Goal: Transaction & Acquisition: Purchase product/service

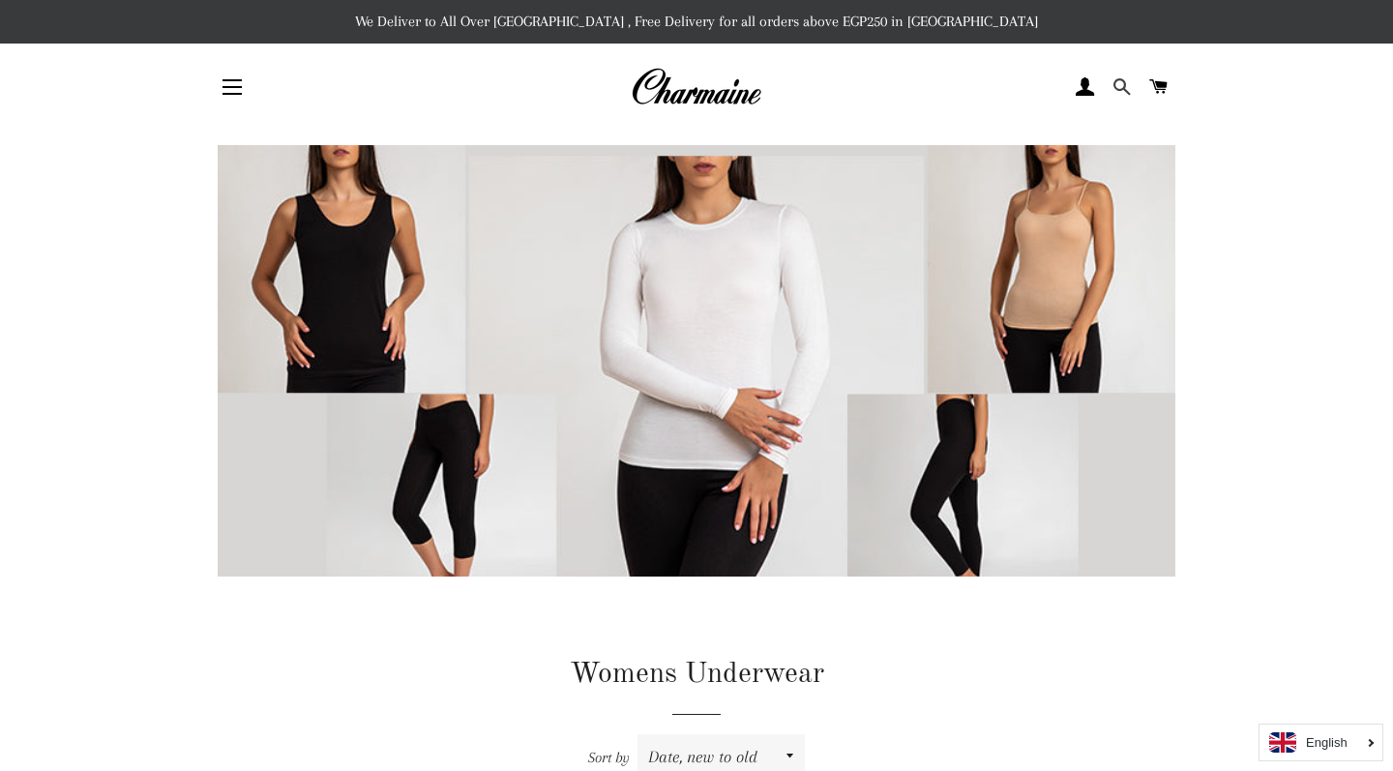
click at [1119, 87] on span at bounding box center [1122, 87] width 18 height 29
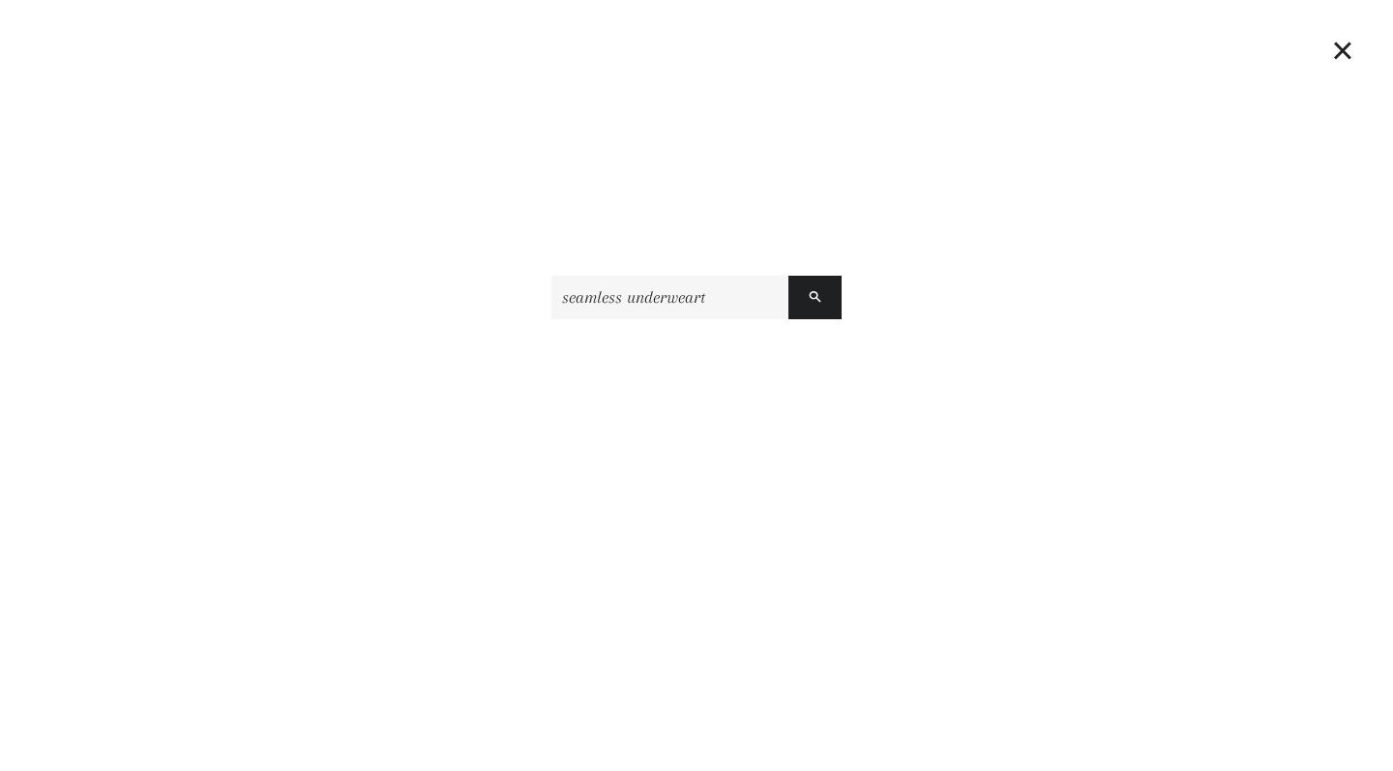
type input "seamless underweart"
click at [815, 297] on button "Search" at bounding box center [815, 298] width 53 height 44
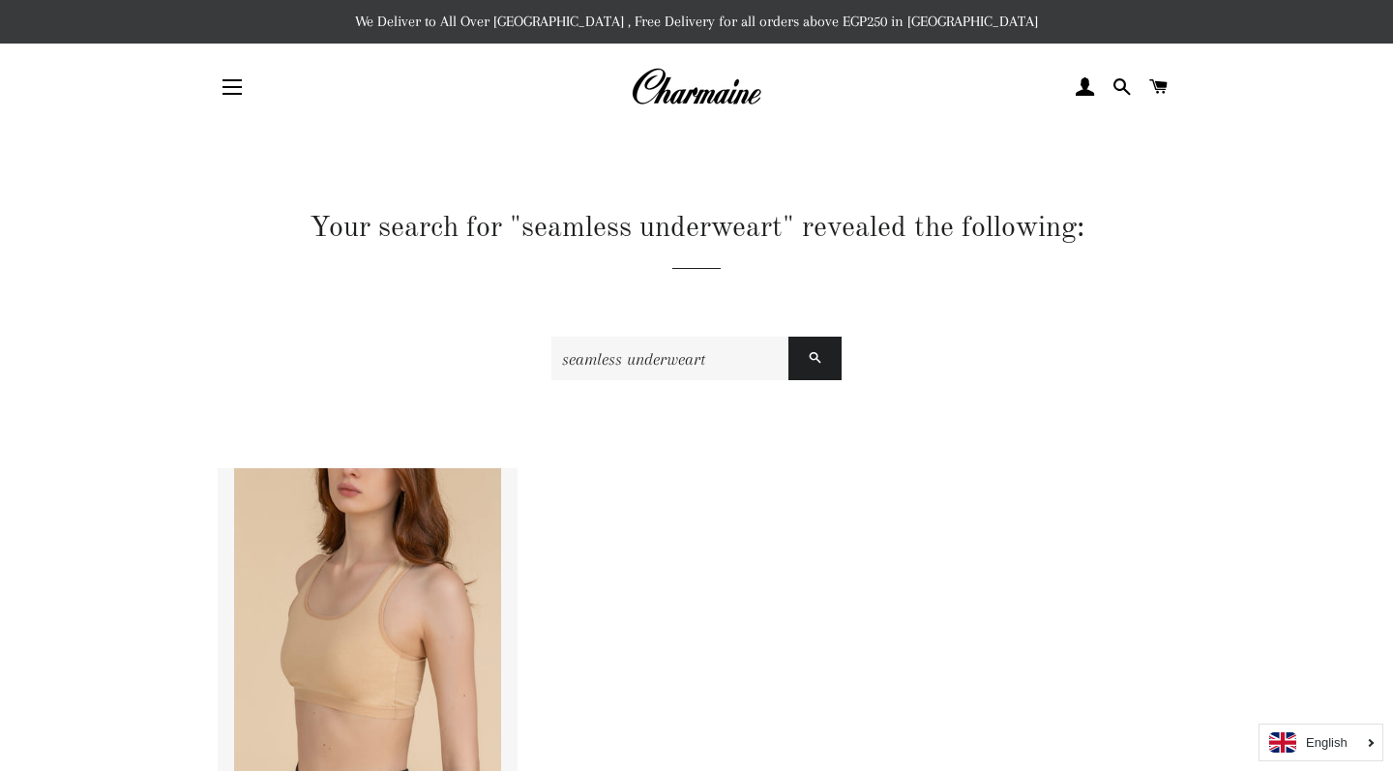
click at [765, 365] on input "seamless underweart" at bounding box center [670, 359] width 237 height 44
type input "seamless underwear"
click at [815, 358] on button "Search" at bounding box center [815, 359] width 53 height 44
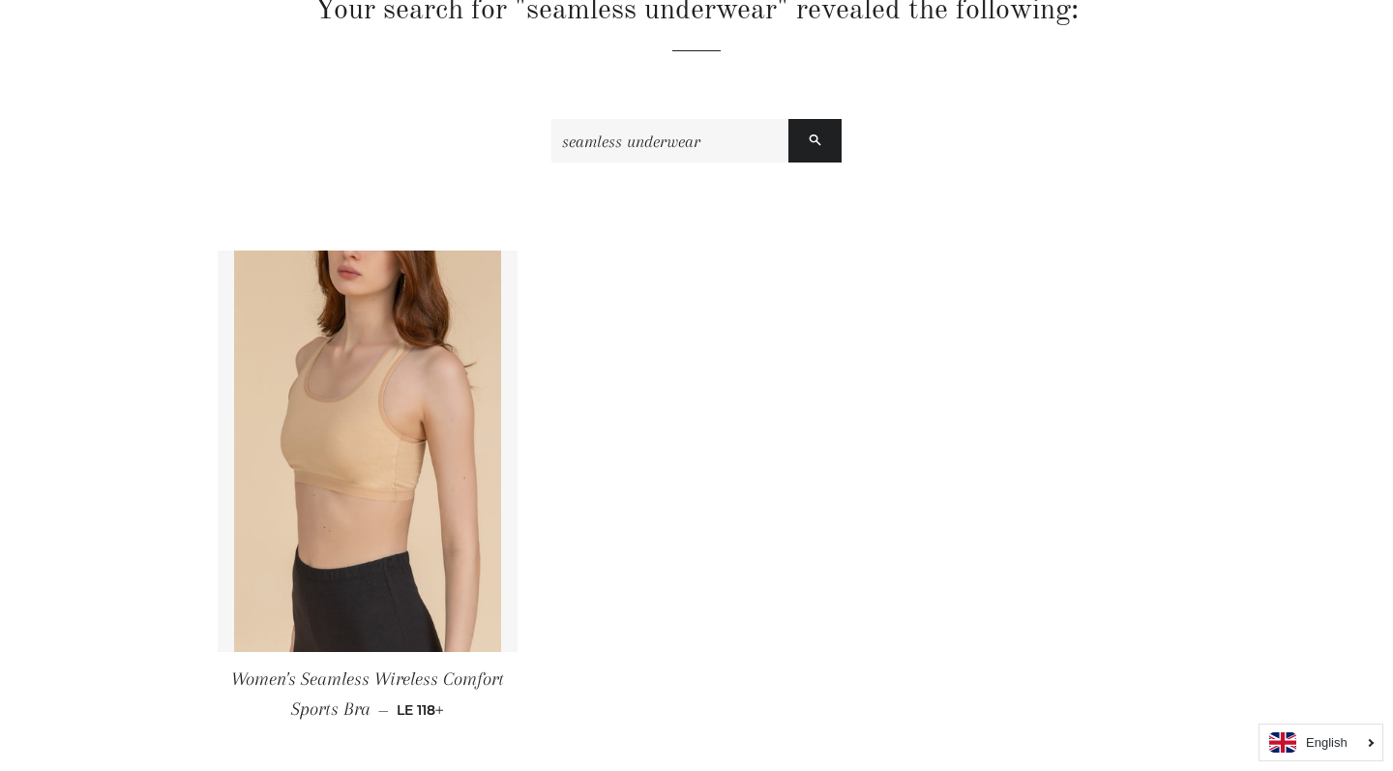
click at [649, 130] on input "seamless underwear" at bounding box center [670, 141] width 237 height 44
click at [650, 134] on input "seamless underwear" at bounding box center [670, 141] width 237 height 44
type input "seamless"
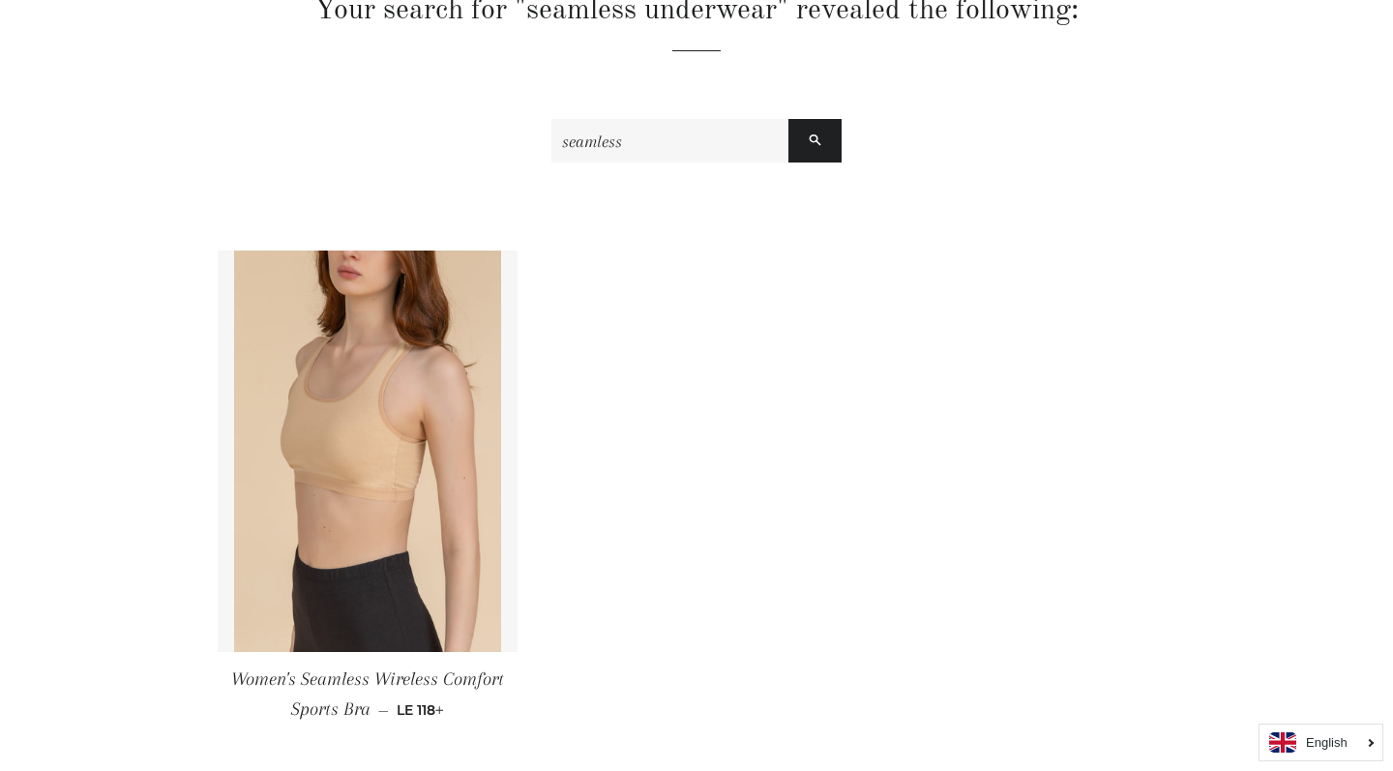
click at [815, 140] on button "Search" at bounding box center [815, 141] width 53 height 44
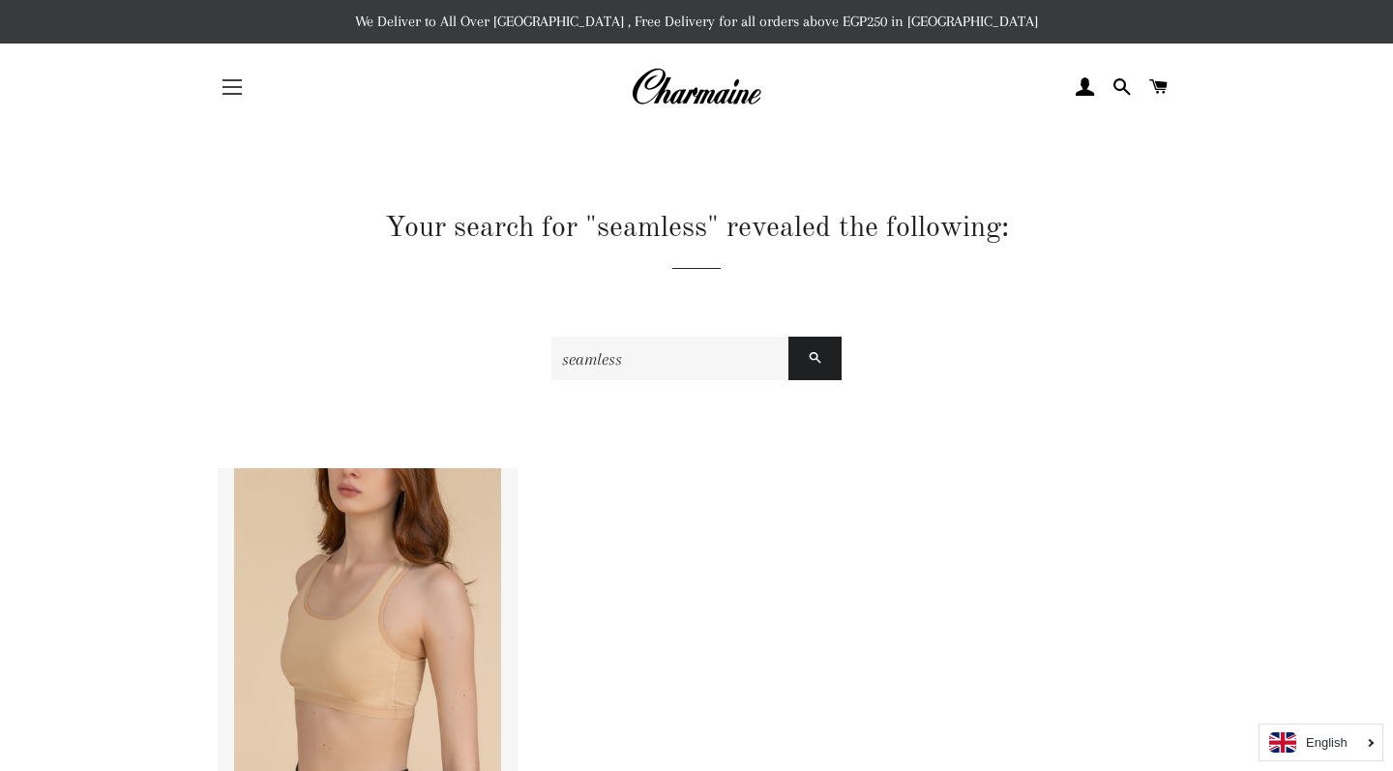
click at [219, 98] on button "Site navigation" at bounding box center [232, 87] width 48 height 48
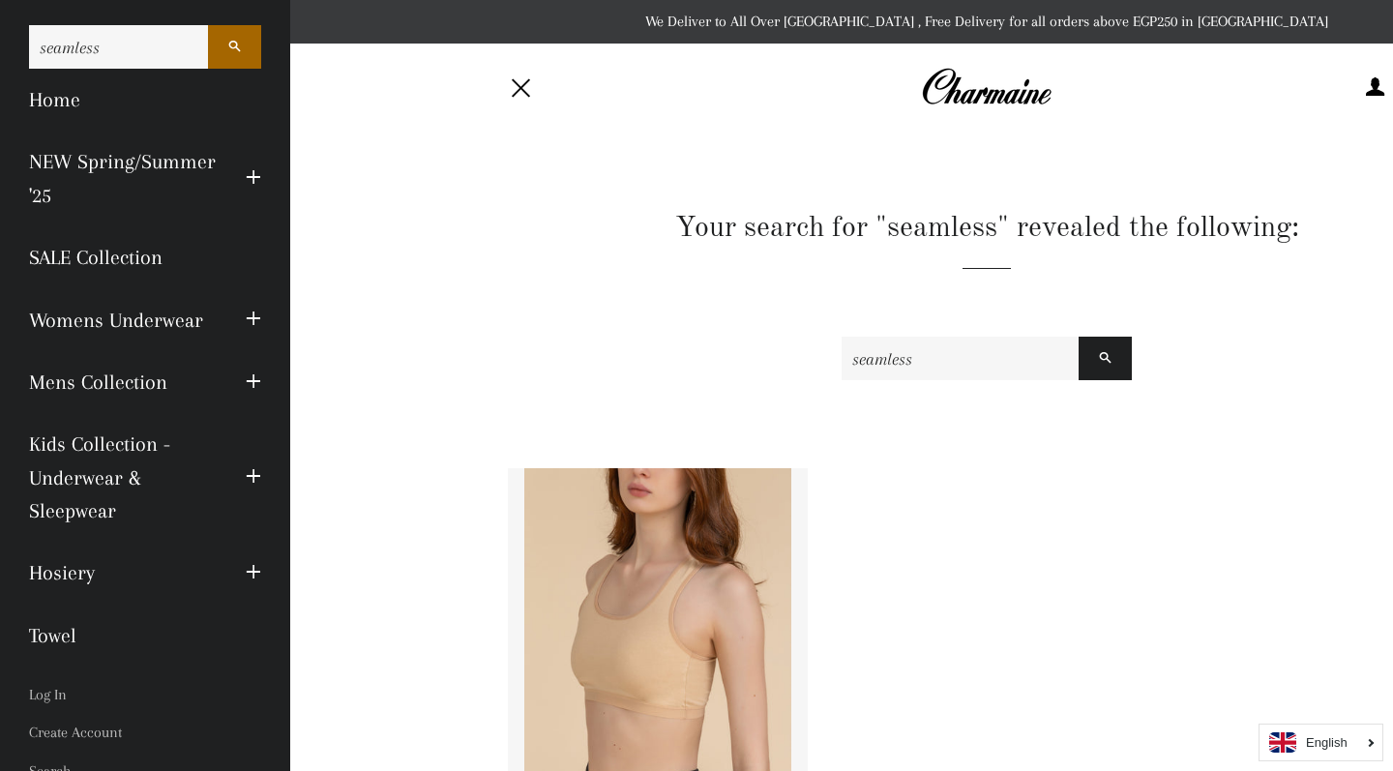
click at [152, 331] on link "Womens Underwear" at bounding box center [123, 320] width 217 height 62
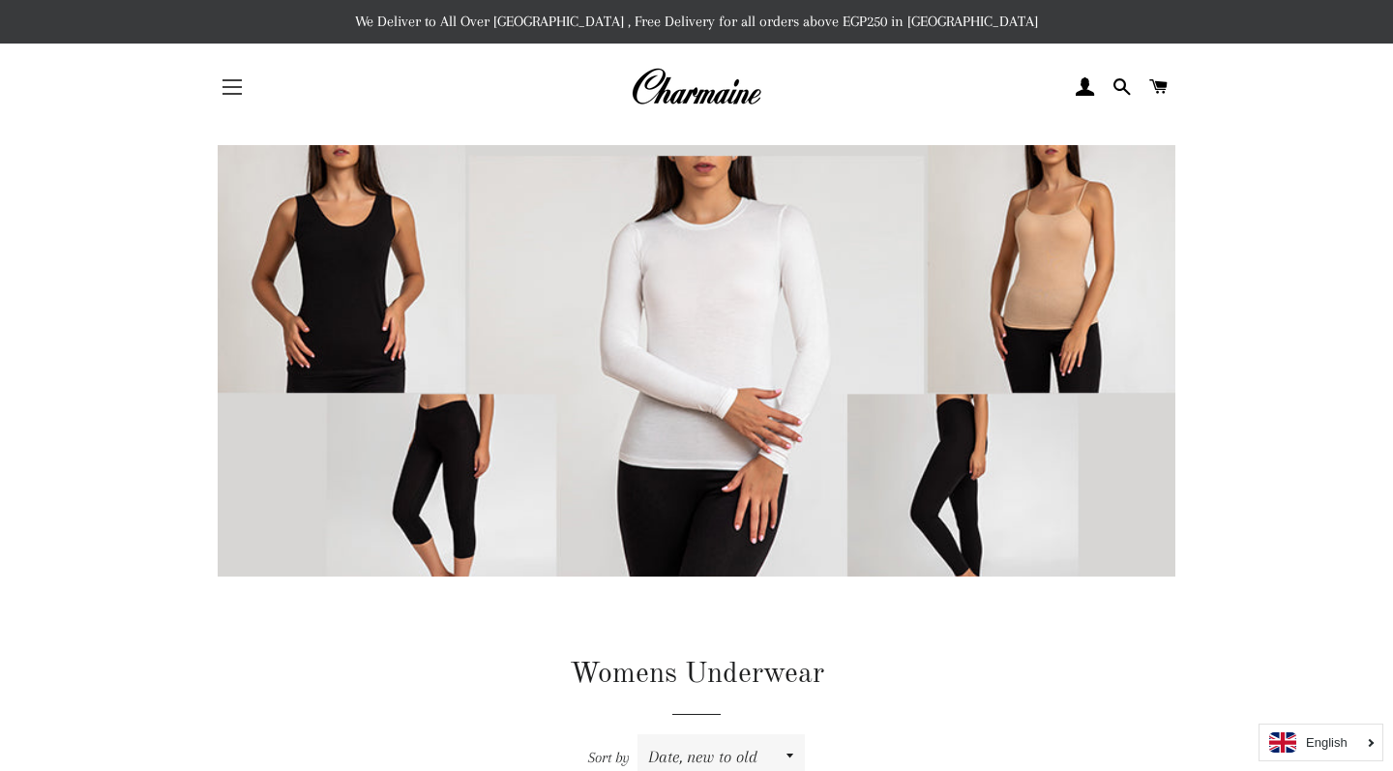
click at [240, 81] on span "button" at bounding box center [232, 80] width 19 height 2
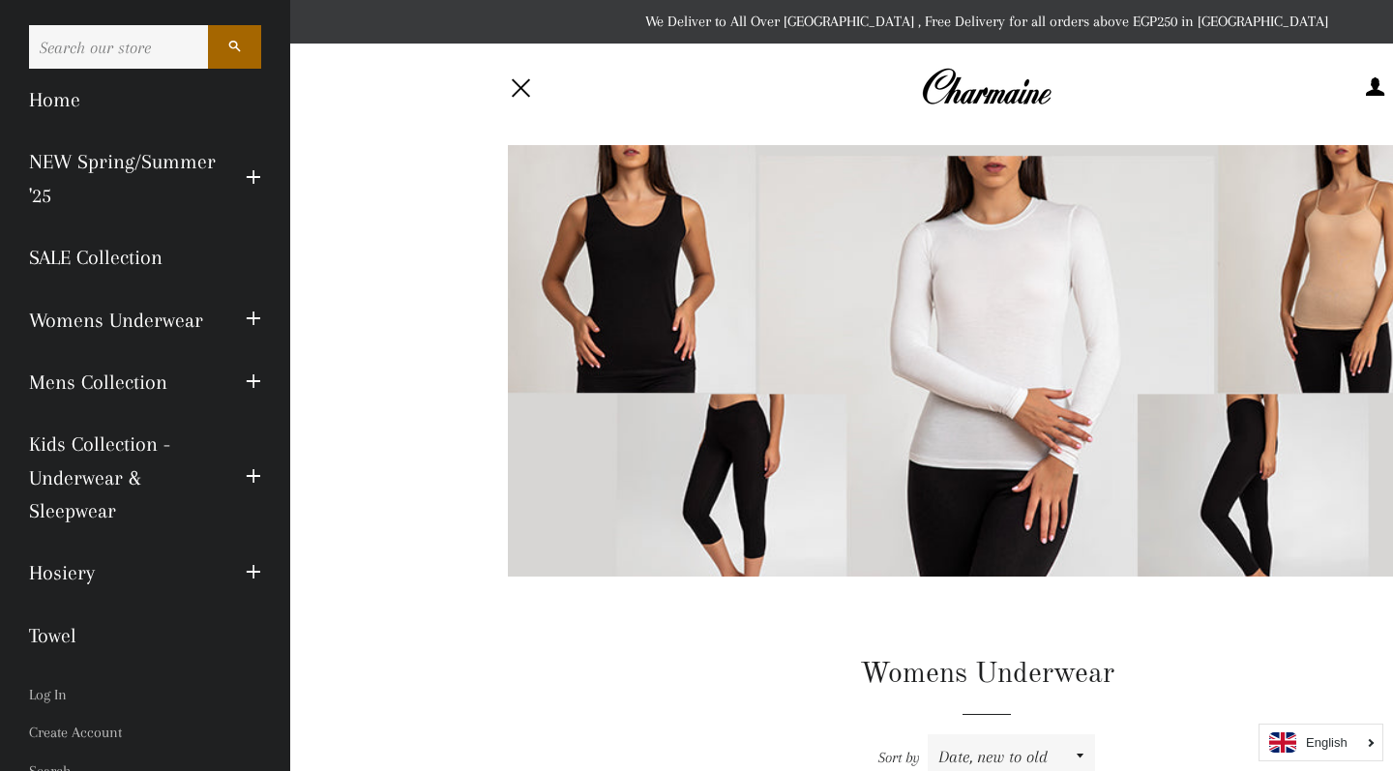
click at [252, 313] on span "button" at bounding box center [253, 320] width 15 height 24
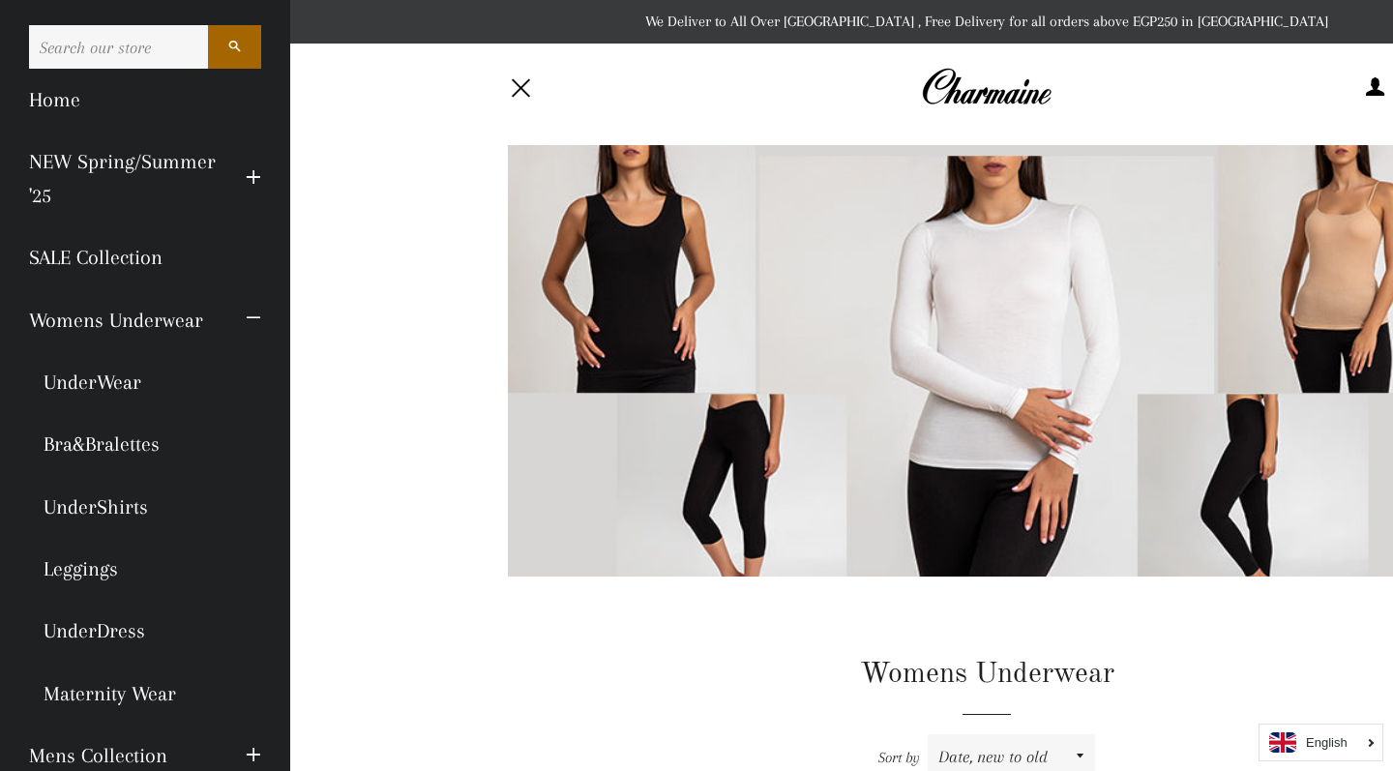
click at [134, 378] on link "UnderWear" at bounding box center [145, 382] width 261 height 62
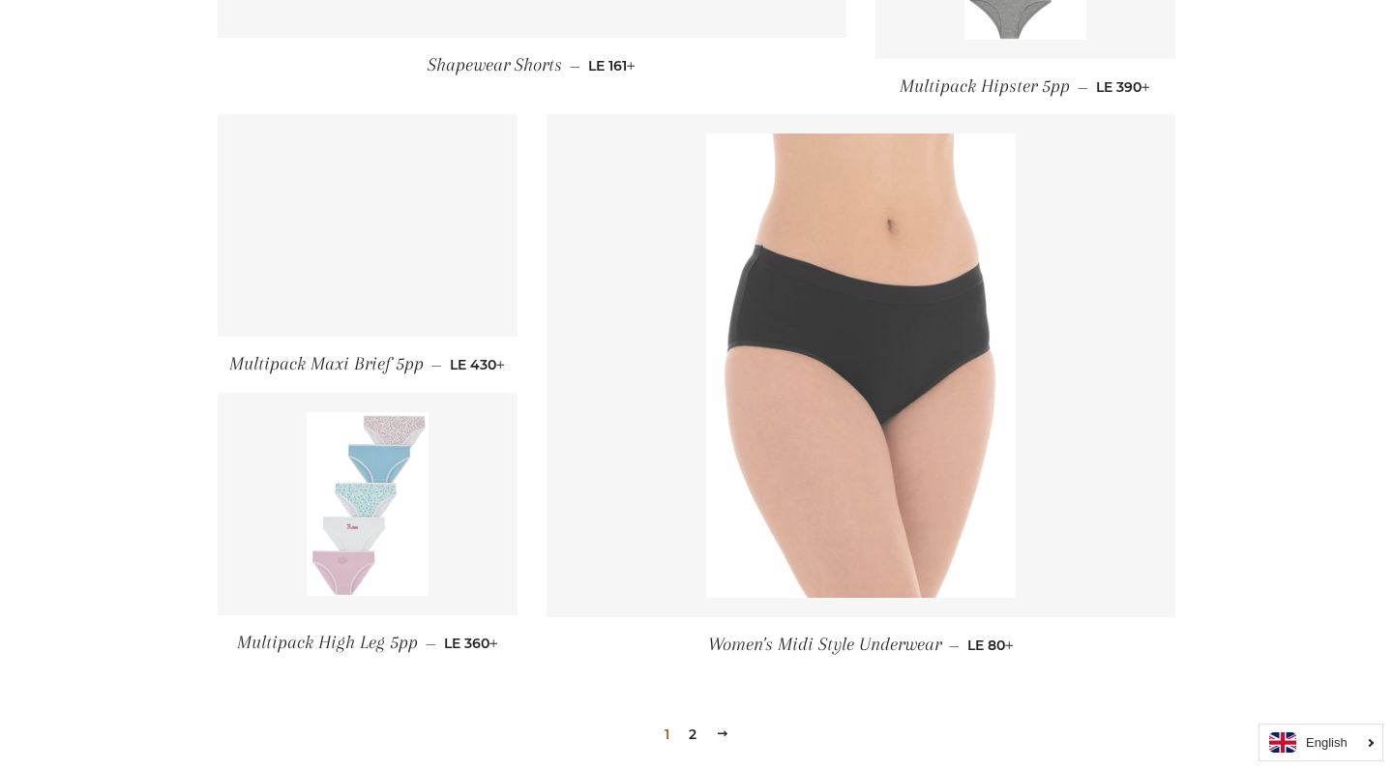
scroll to position [2014, 0]
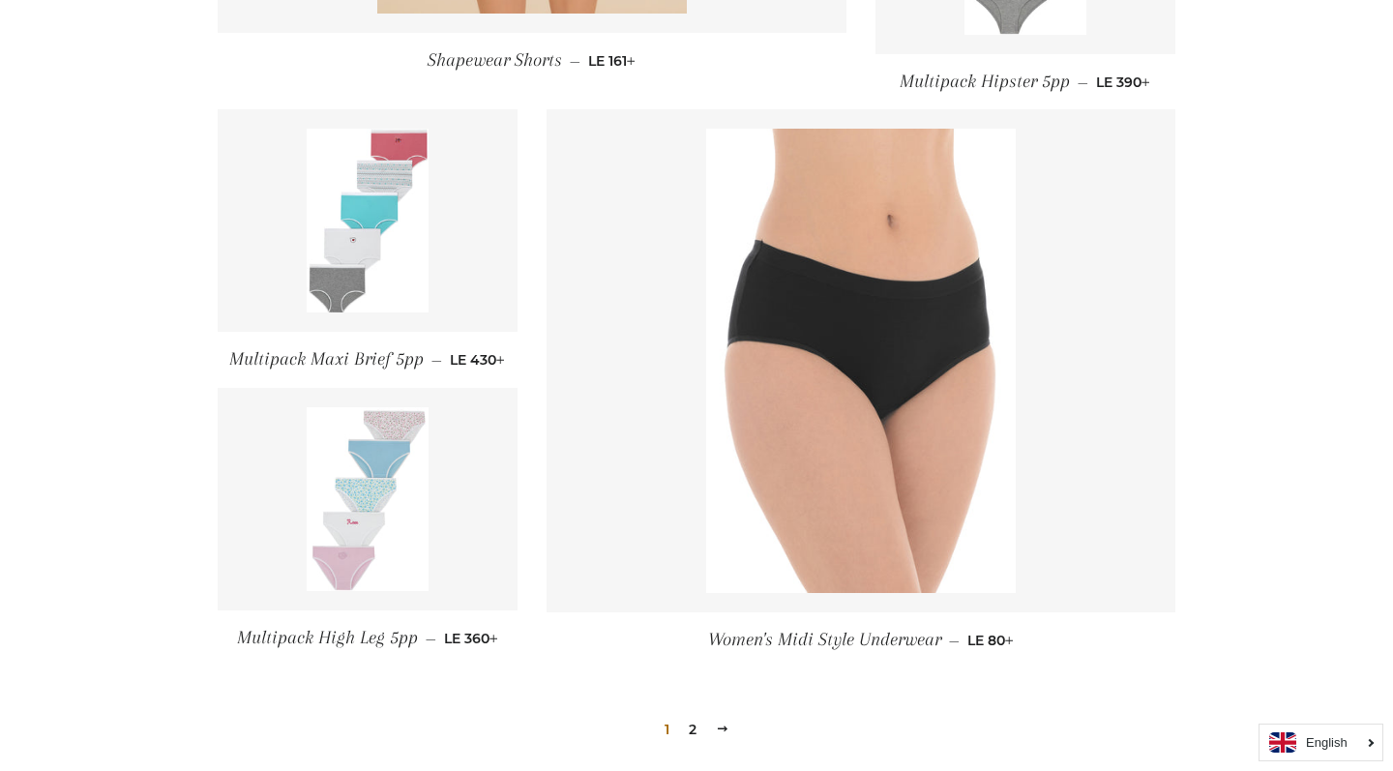
click at [694, 730] on link "2" at bounding box center [692, 729] width 23 height 29
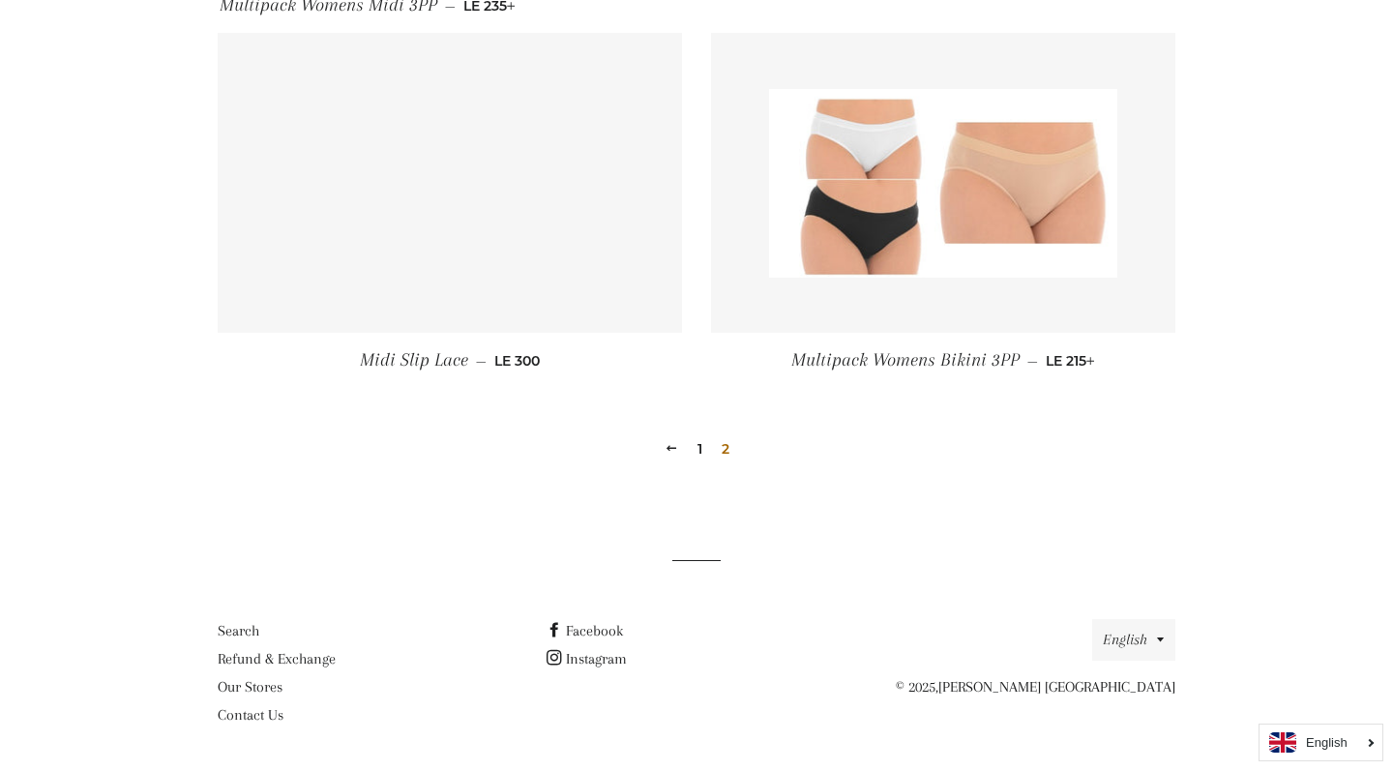
scroll to position [1516, 0]
